Goal: Information Seeking & Learning: Find contact information

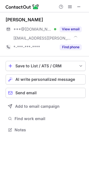
scroll to position [125, 89]
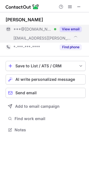
click at [73, 39] on span at bounding box center [76, 37] width 6 height 6
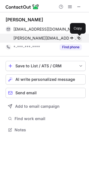
click at [78, 39] on span at bounding box center [79, 38] width 4 height 4
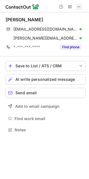
click at [79, 5] on span at bounding box center [79, 6] width 4 height 4
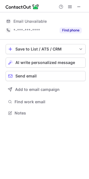
scroll to position [116, 89]
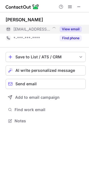
click at [66, 31] on button "View email" at bounding box center [71, 29] width 22 height 6
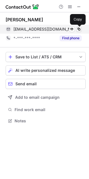
click at [80, 27] on span at bounding box center [79, 29] width 4 height 4
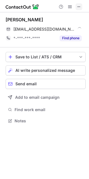
click at [79, 7] on span at bounding box center [79, 6] width 4 height 4
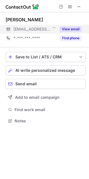
click at [71, 29] on button "View email" at bounding box center [71, 29] width 22 height 6
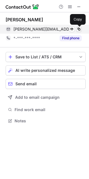
click at [79, 29] on span at bounding box center [79, 29] width 4 height 4
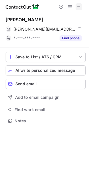
click at [80, 6] on span at bounding box center [79, 6] width 4 height 4
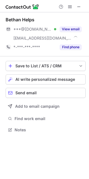
scroll to position [125, 89]
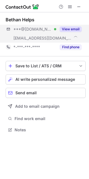
click at [55, 38] on span "[EMAIL_ADDRESS][DOMAIN_NAME]" at bounding box center [42, 38] width 58 height 5
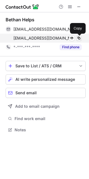
click at [79, 38] on span at bounding box center [79, 38] width 4 height 4
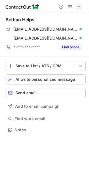
click at [77, 4] on span at bounding box center [79, 6] width 4 height 4
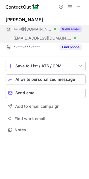
click at [32, 38] on span "[EMAIL_ADDRESS][DOMAIN_NAME]" at bounding box center [42, 38] width 58 height 5
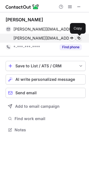
click at [79, 38] on span at bounding box center [79, 38] width 4 height 4
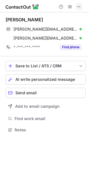
click at [79, 6] on span at bounding box center [79, 6] width 4 height 4
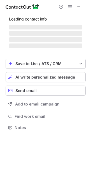
scroll to position [116, 89]
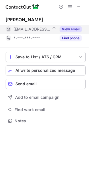
click at [67, 29] on button "View email" at bounding box center [71, 29] width 22 height 6
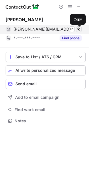
click at [79, 30] on span at bounding box center [79, 29] width 4 height 4
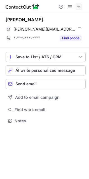
click at [79, 5] on span at bounding box center [79, 6] width 4 height 4
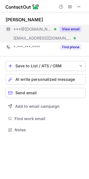
scroll to position [125, 89]
click at [45, 36] on span "[EMAIL_ADDRESS][DOMAIN_NAME]" at bounding box center [42, 38] width 58 height 5
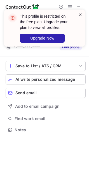
click at [80, 15] on span at bounding box center [80, 15] width 4 height 6
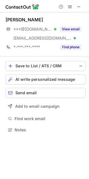
click at [78, 6] on span at bounding box center [79, 6] width 4 height 4
